Goal: Register for event/course

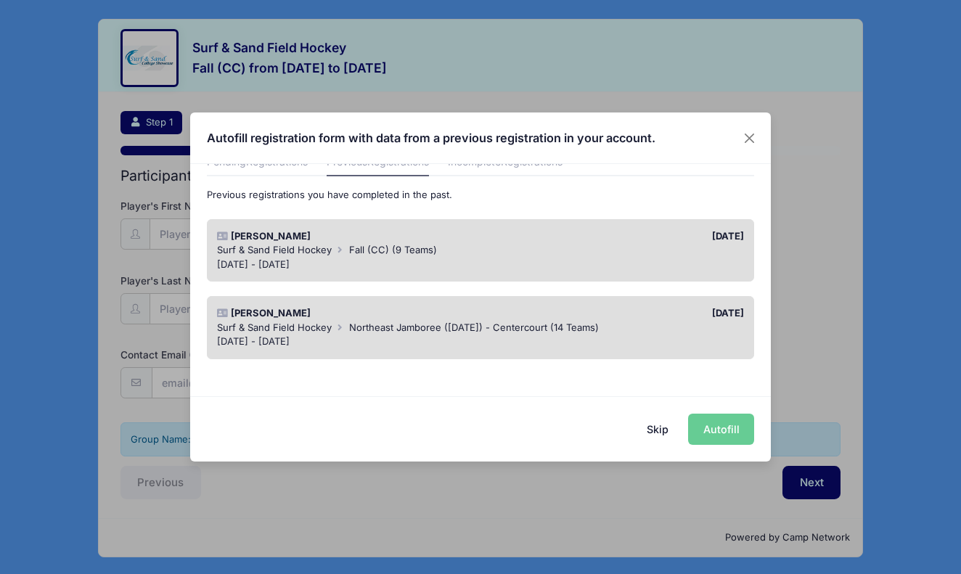
scroll to position [70, 0]
click at [287, 261] on div "[DATE] - [DATE]" at bounding box center [481, 266] width 528 height 15
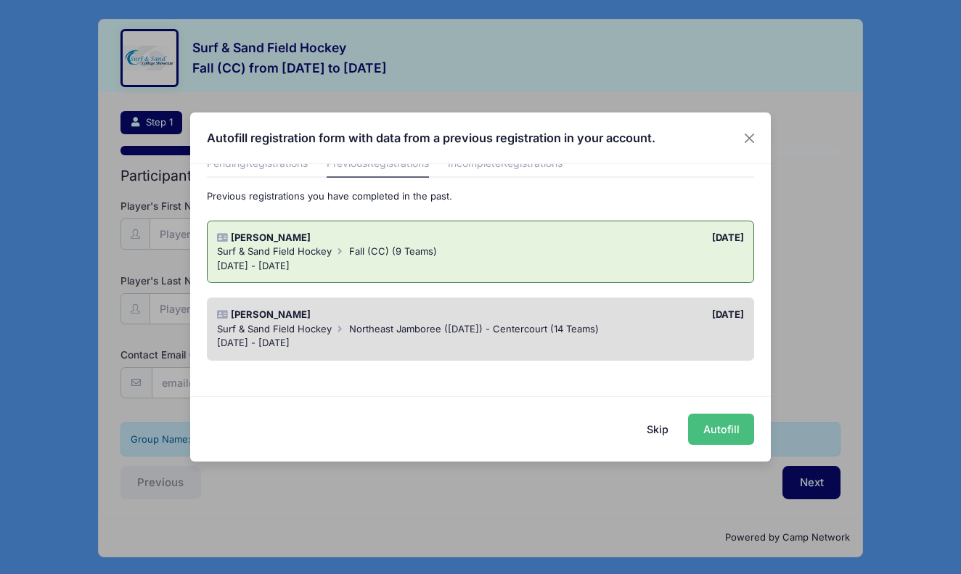
click at [725, 436] on button "Autofill" at bounding box center [721, 429] width 66 height 31
type input "jgatti@centercourtclub.com"
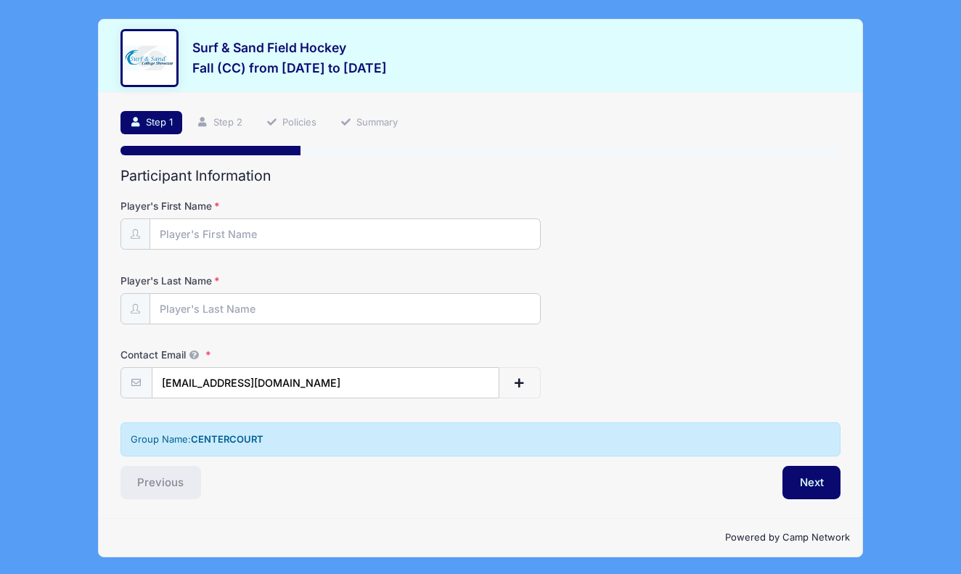
click at [760, 352] on div "Contact Email jgatti@centercourtclub.com" at bounding box center [480, 373] width 721 height 51
click at [285, 57] on div "Surf & Sand Field Hockey Fall (CC) from 11/16 to 11/16/2025" at bounding box center [289, 60] width 194 height 40
click at [155, 115] on link "Step 1" at bounding box center [151, 123] width 62 height 24
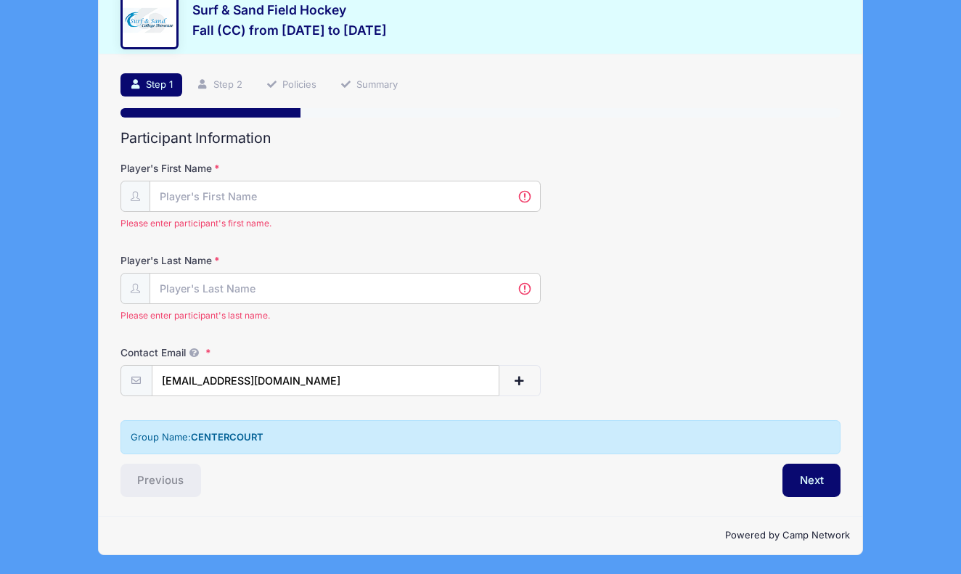
scroll to position [38, 0]
click at [202, 444] on div "Group Name: CENTERCOURT" at bounding box center [480, 437] width 721 height 35
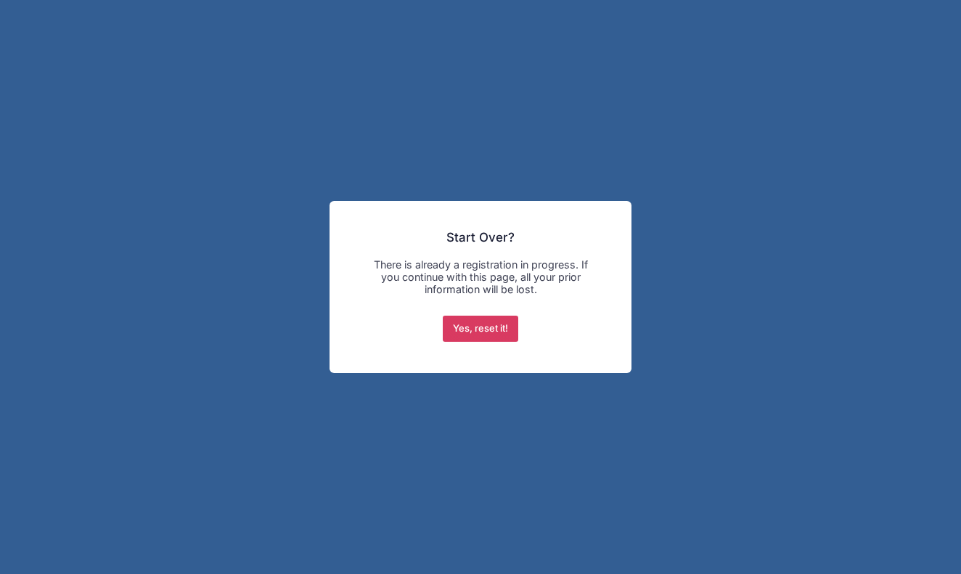
click at [483, 335] on button "Yes, reset it!" at bounding box center [481, 329] width 76 height 26
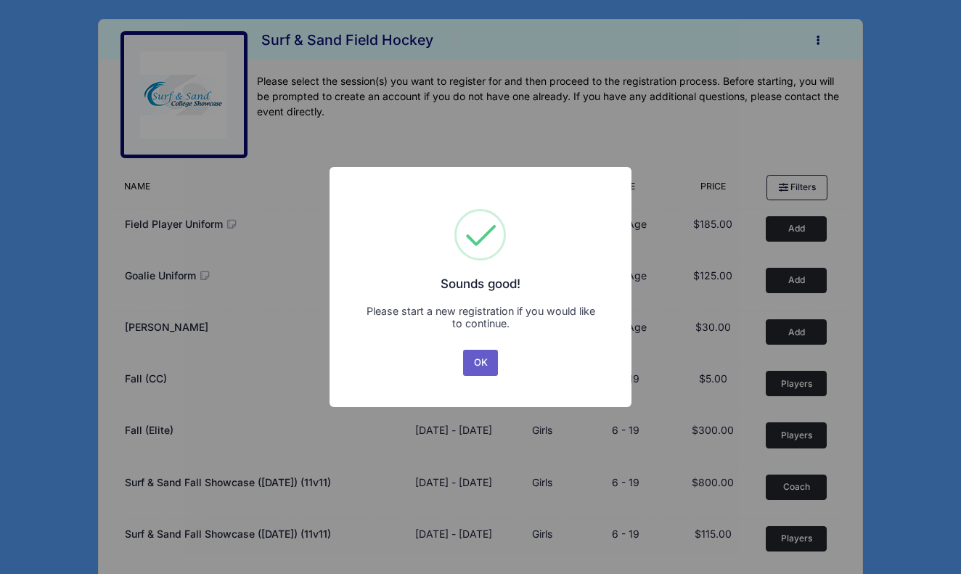
click at [480, 370] on button "OK" at bounding box center [480, 363] width 35 height 26
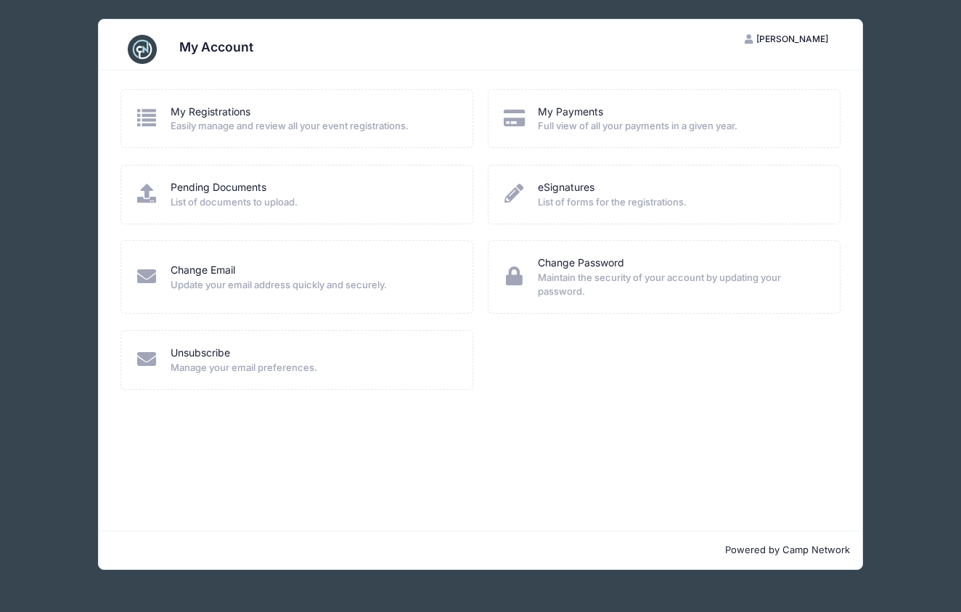
click at [423, 411] on div "My Registrations Easily manage and review all your event registrations. My Paym…" at bounding box center [480, 300] width 763 height 460
click at [210, 113] on link "My Registrations" at bounding box center [211, 111] width 80 height 15
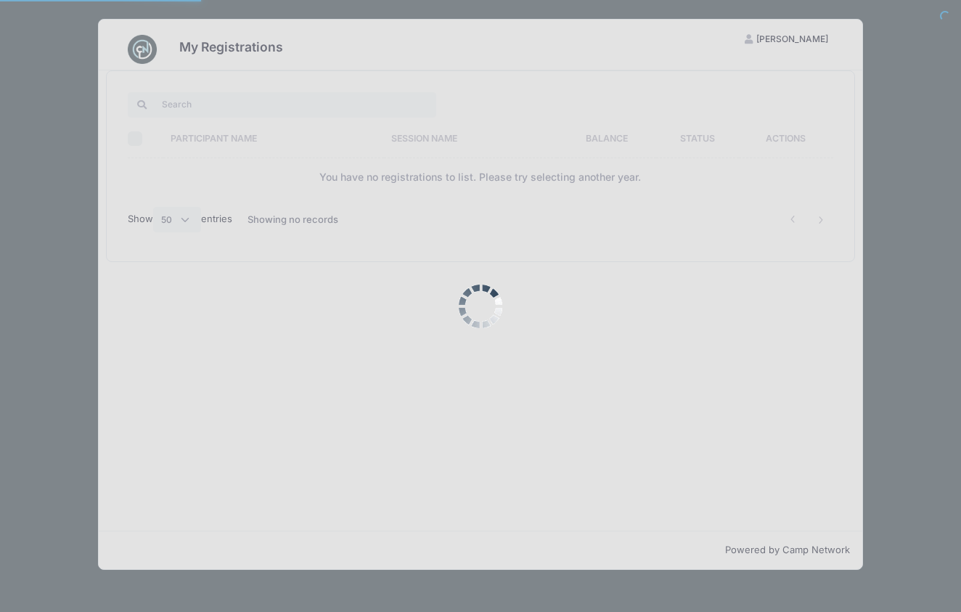
select select "50"
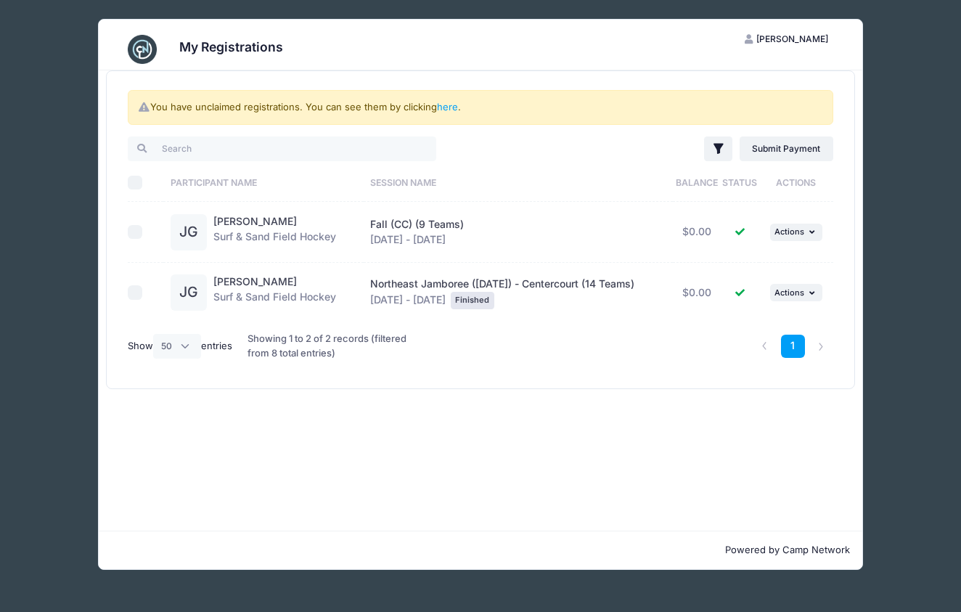
click at [390, 231] on div "Fall (CC) (9 Teams) Nov 16 - Nov 16, 2025" at bounding box center [517, 232] width 295 height 30
click at [240, 228] on div "Jessica Gatti Surf & Sand Field Hockey" at bounding box center [274, 232] width 123 height 36
click at [290, 258] on td "JG Jessica Gatti Surf & Sand Field Hockey" at bounding box center [263, 232] width 200 height 61
click at [166, 233] on td "JG Jessica Gatti Surf & Sand Field Hockey" at bounding box center [263, 232] width 200 height 61
click at [207, 233] on div "JG" at bounding box center [193, 232] width 44 height 36
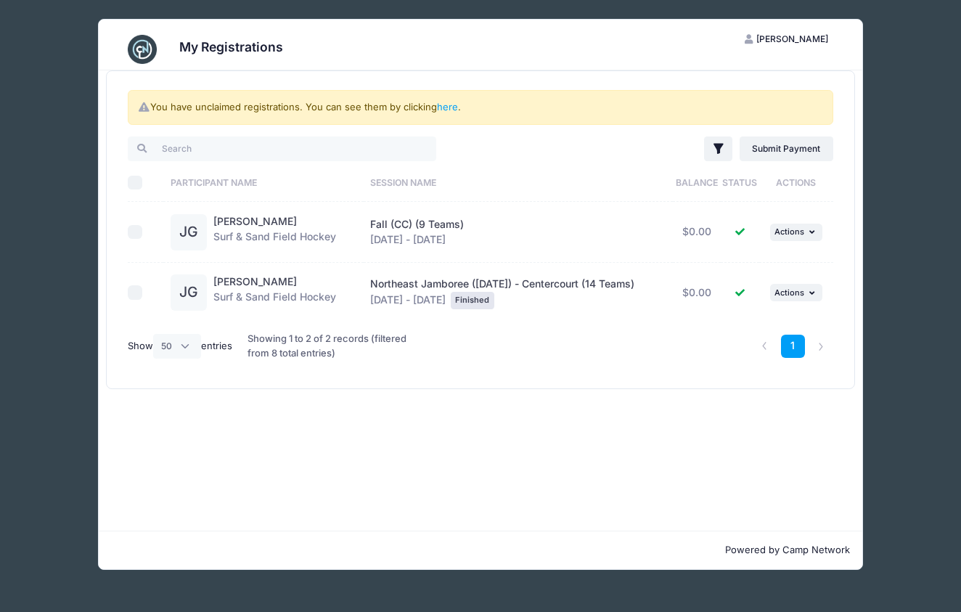
click at [199, 233] on div "JG" at bounding box center [189, 232] width 36 height 36
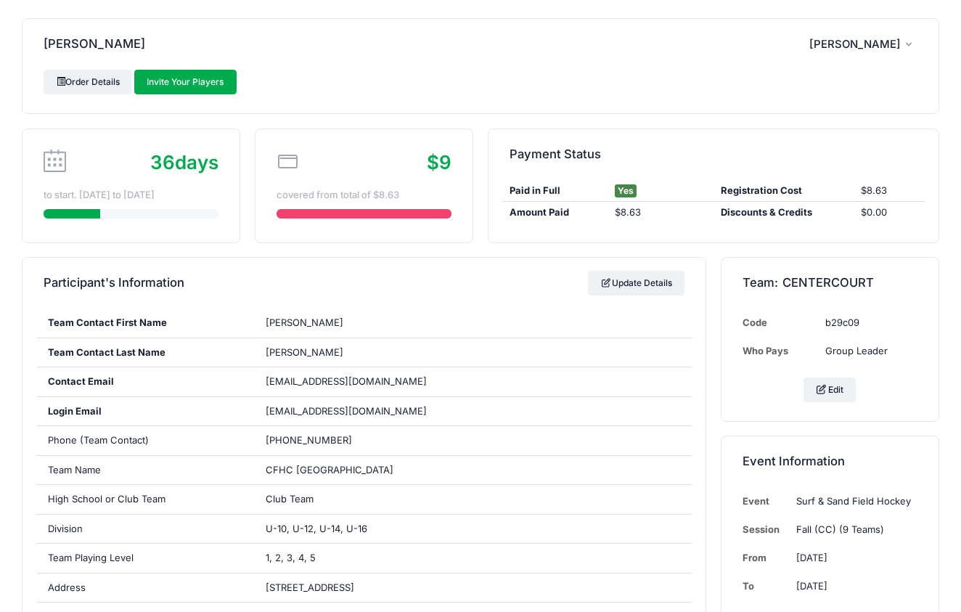
click at [906, 45] on icon "button" at bounding box center [912, 45] width 12 height 0
click at [804, 86] on link "My Account" at bounding box center [827, 84] width 168 height 28
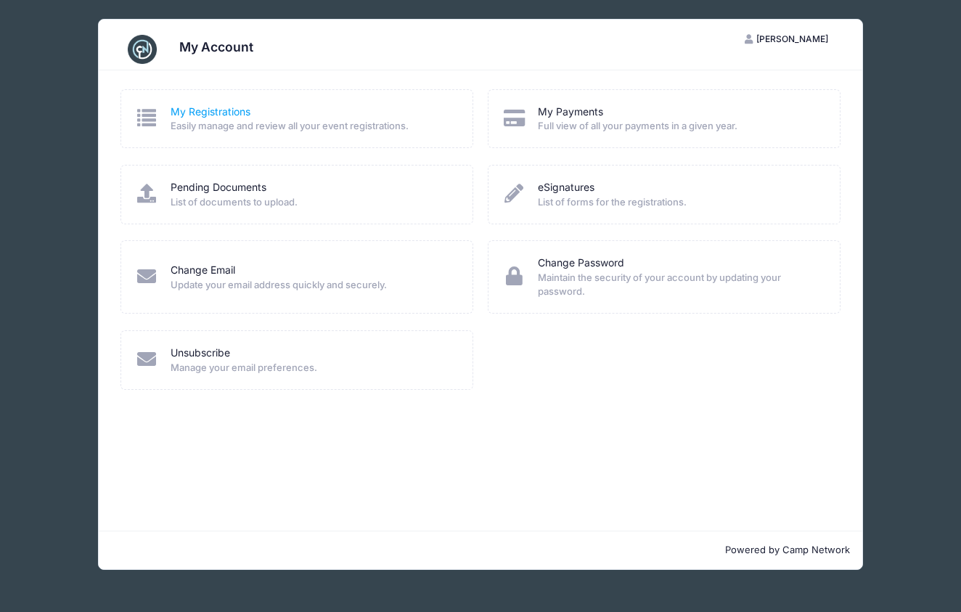
click at [226, 115] on link "My Registrations" at bounding box center [211, 111] width 80 height 15
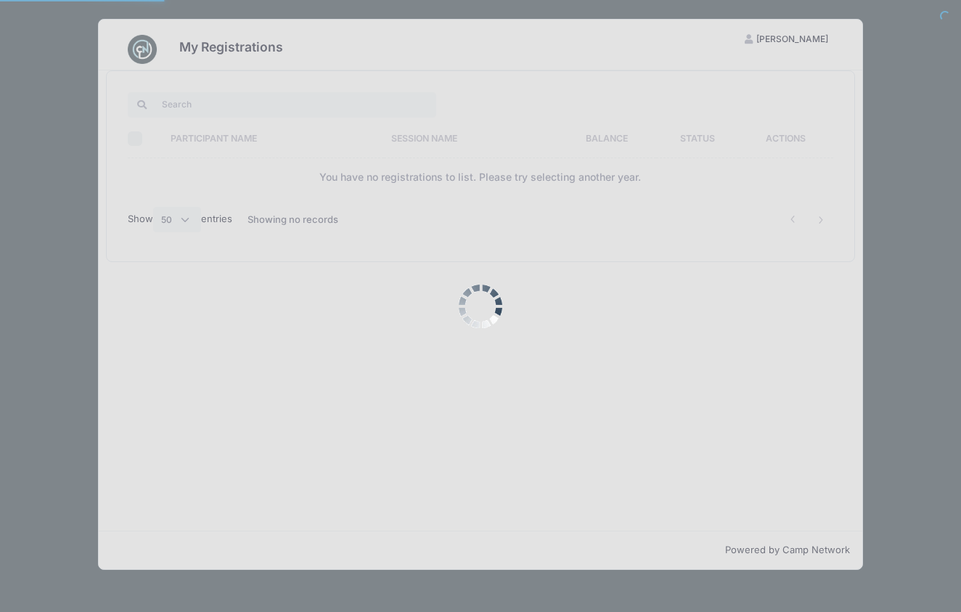
select select "50"
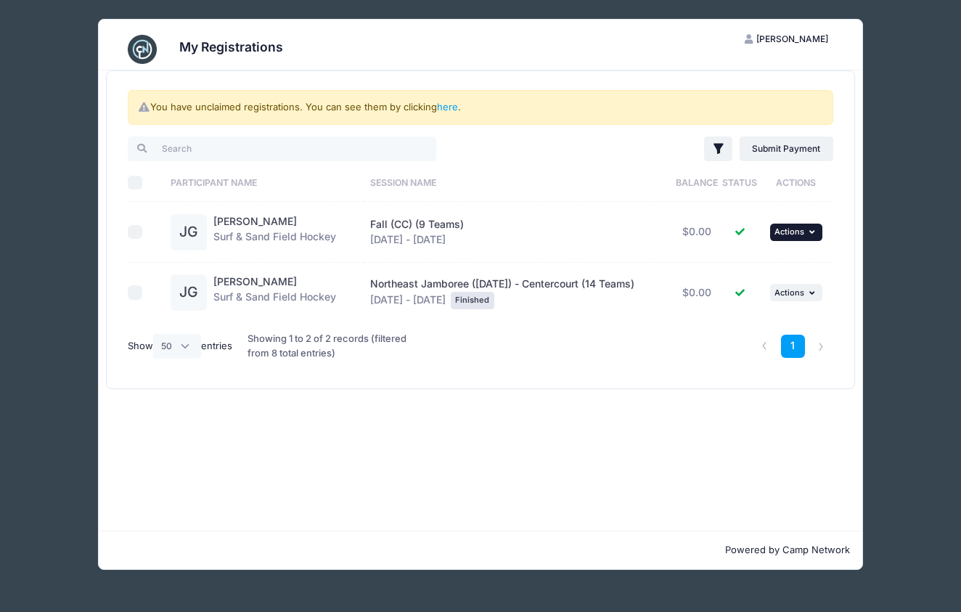
click at [818, 237] on button "... Actions" at bounding box center [796, 232] width 52 height 17
click at [762, 267] on link "View Registration" at bounding box center [751, 264] width 131 height 28
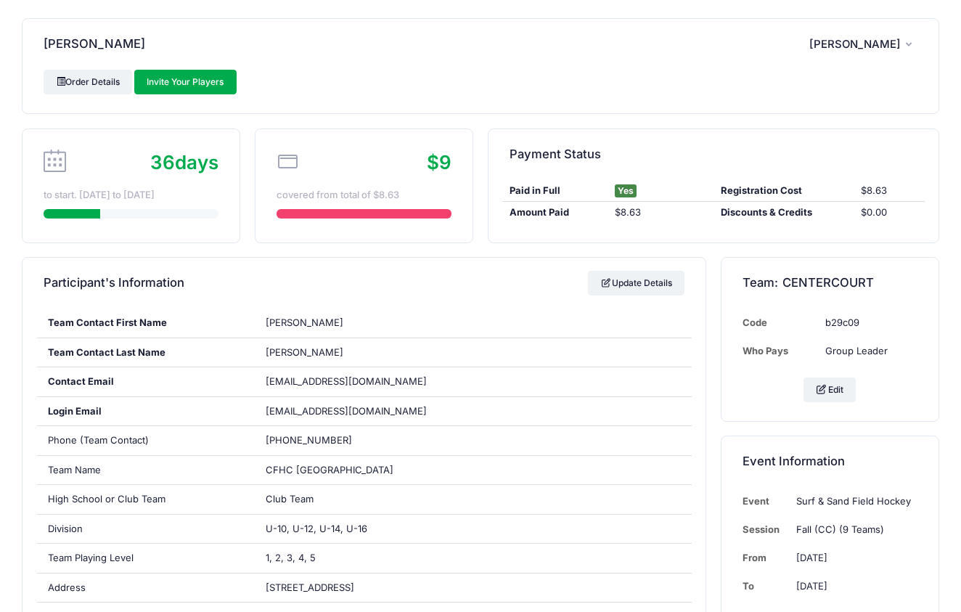
click at [395, 199] on div "covered from total of $8.63" at bounding box center [363, 195] width 175 height 15
click at [75, 85] on link "Order Details" at bounding box center [88, 82] width 89 height 25
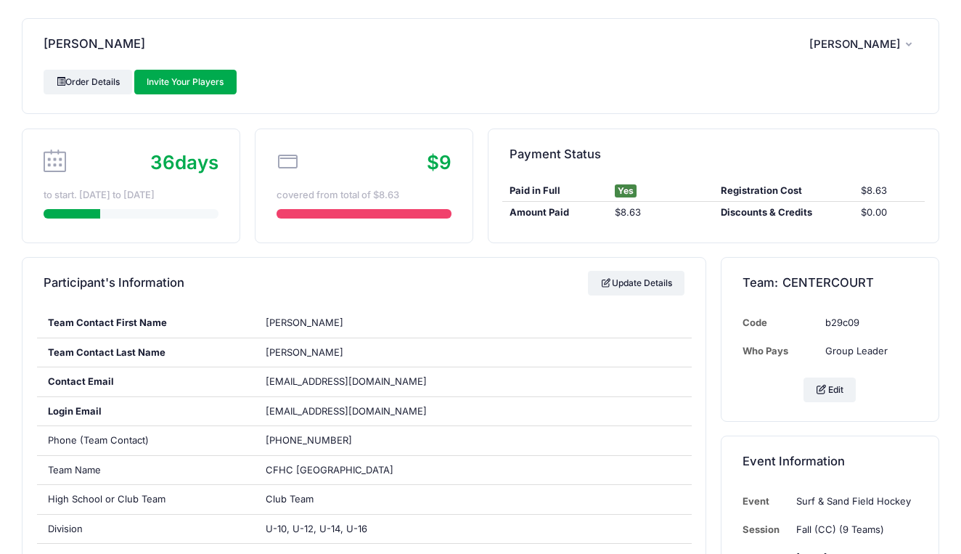
click at [909, 50] on button "JG Jessica Gatti" at bounding box center [863, 44] width 108 height 33
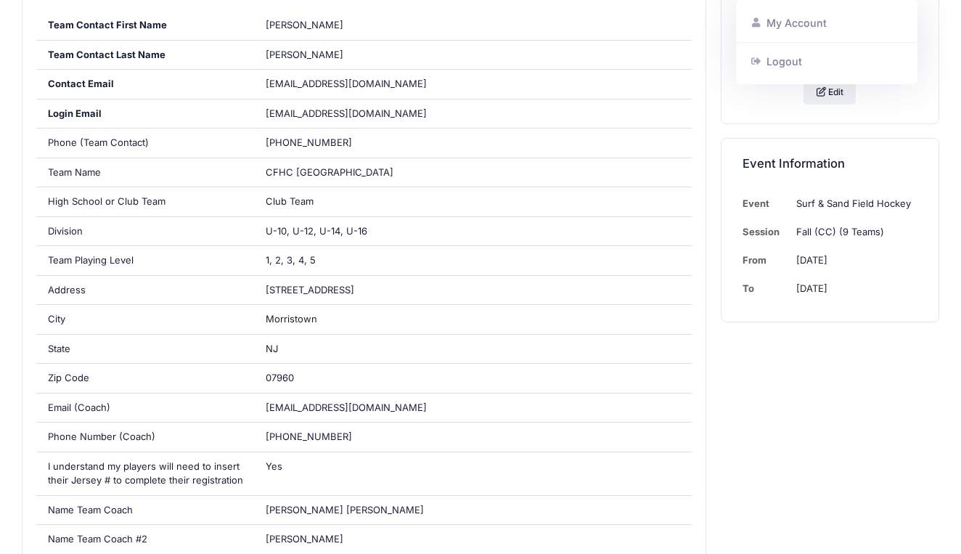
scroll to position [133, 0]
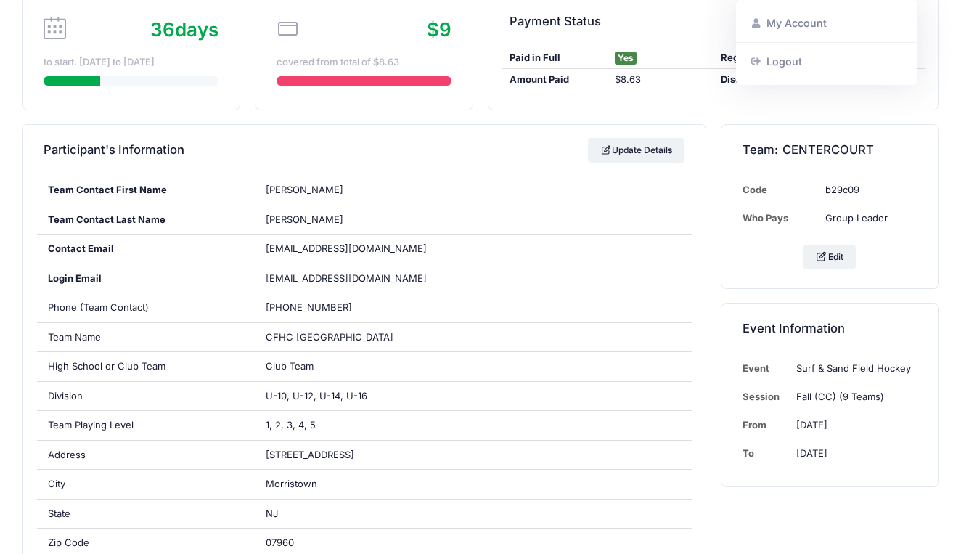
click at [837, 26] on link "My Account" at bounding box center [827, 23] width 168 height 28
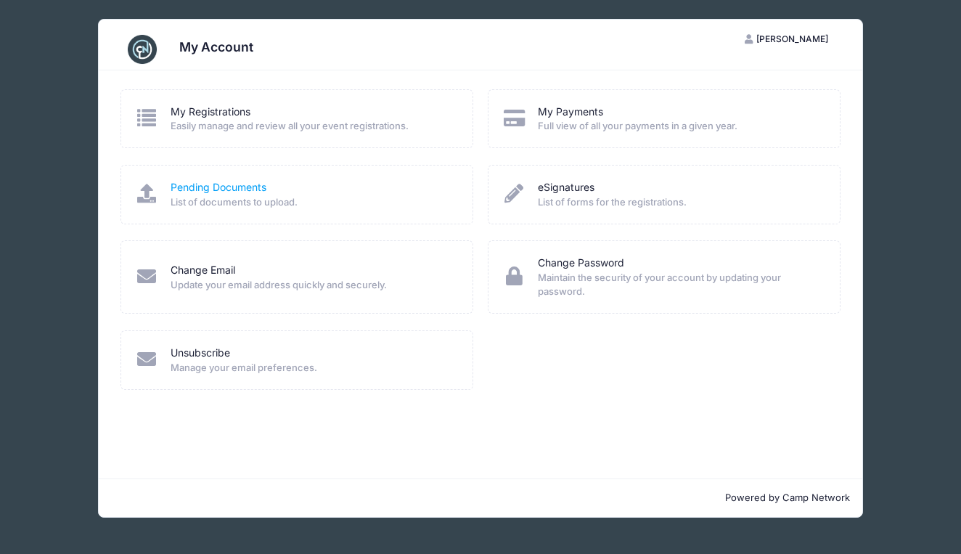
click at [238, 189] on link "Pending Documents" at bounding box center [219, 187] width 96 height 15
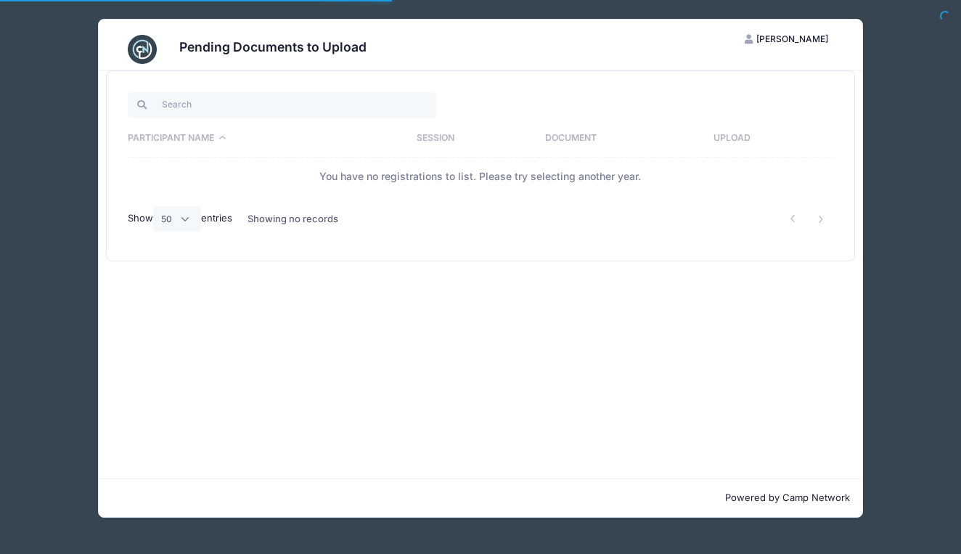
select select "50"
click at [922, 359] on div "Pending Documents to Upload [PERSON_NAME] My Account Logout Participant Name Se…" at bounding box center [480, 268] width 917 height 536
